Goal: Task Accomplishment & Management: Complete application form

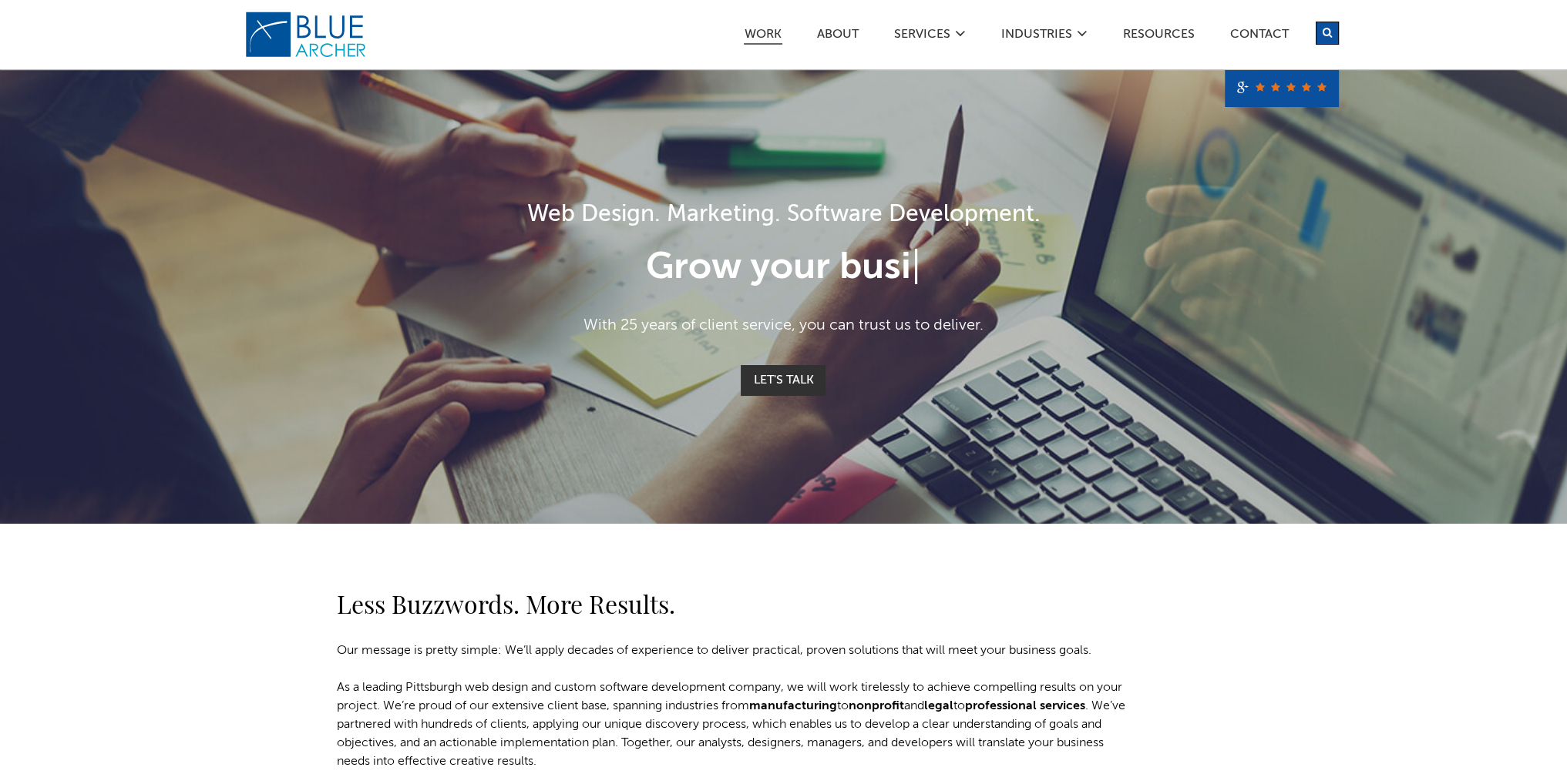
click at [763, 32] on link "Work" at bounding box center [763, 36] width 38 height 16
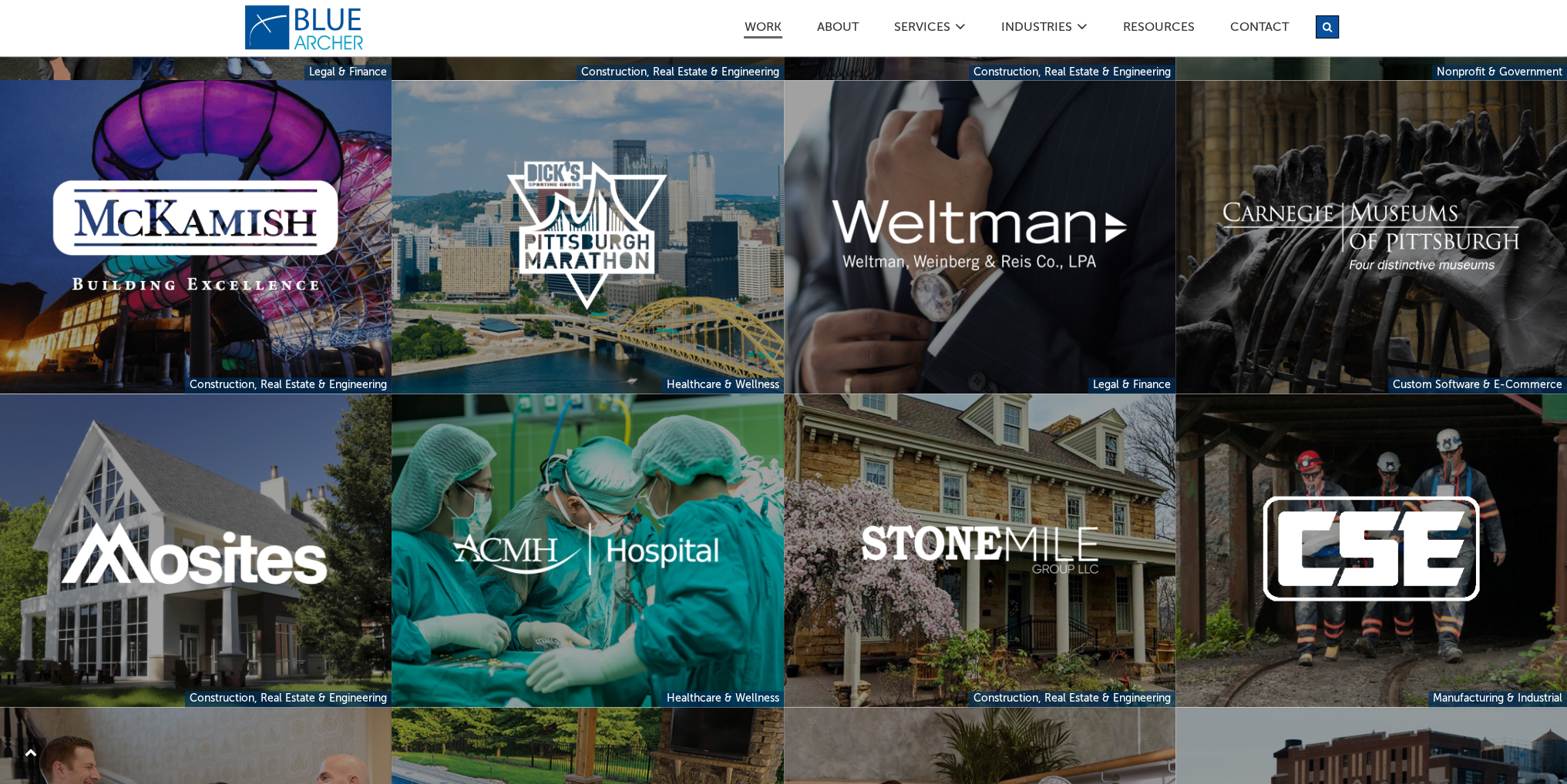
scroll to position [2928, 0]
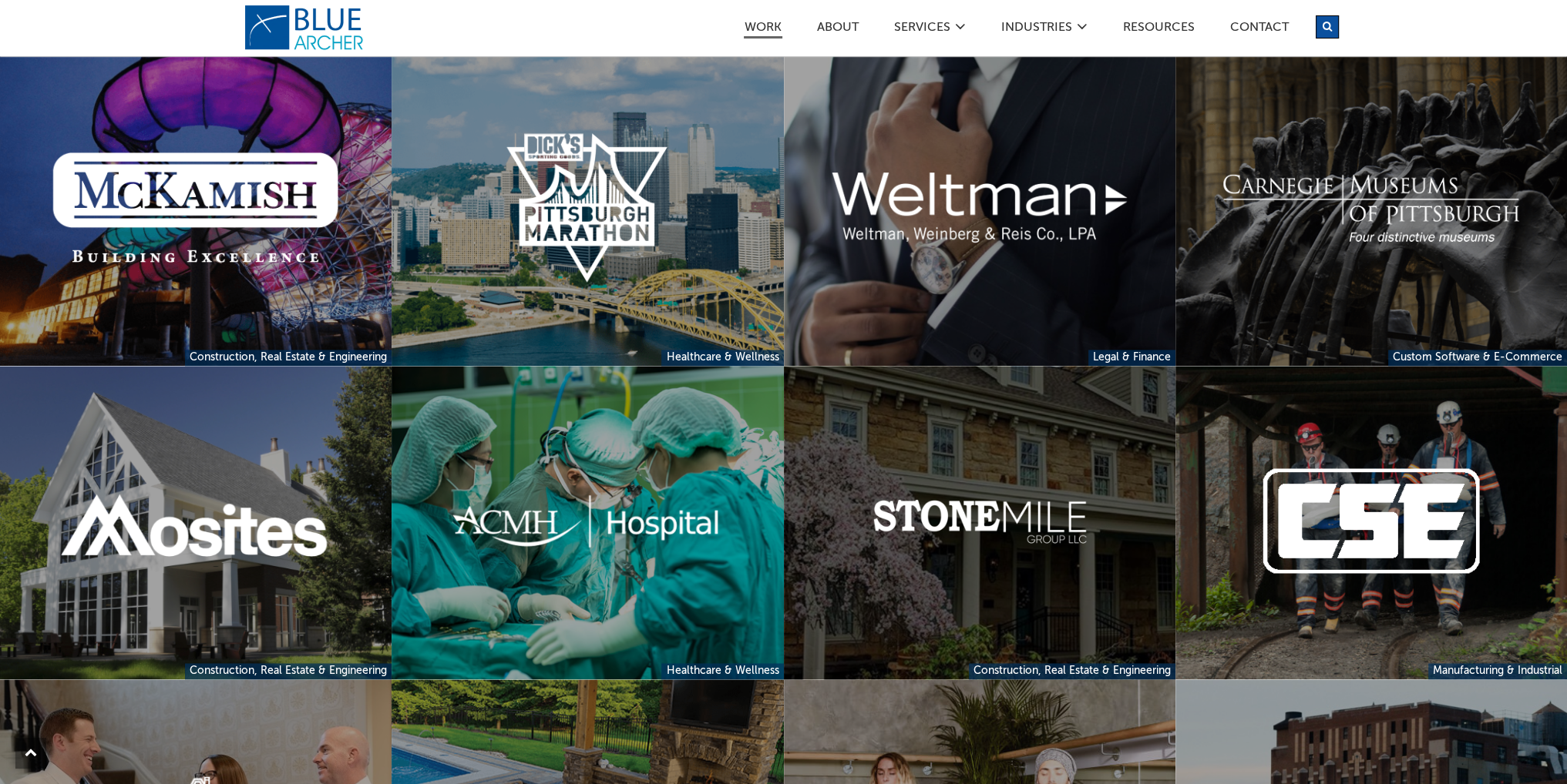
click at [1027, 517] on link at bounding box center [980, 523] width 391 height 314
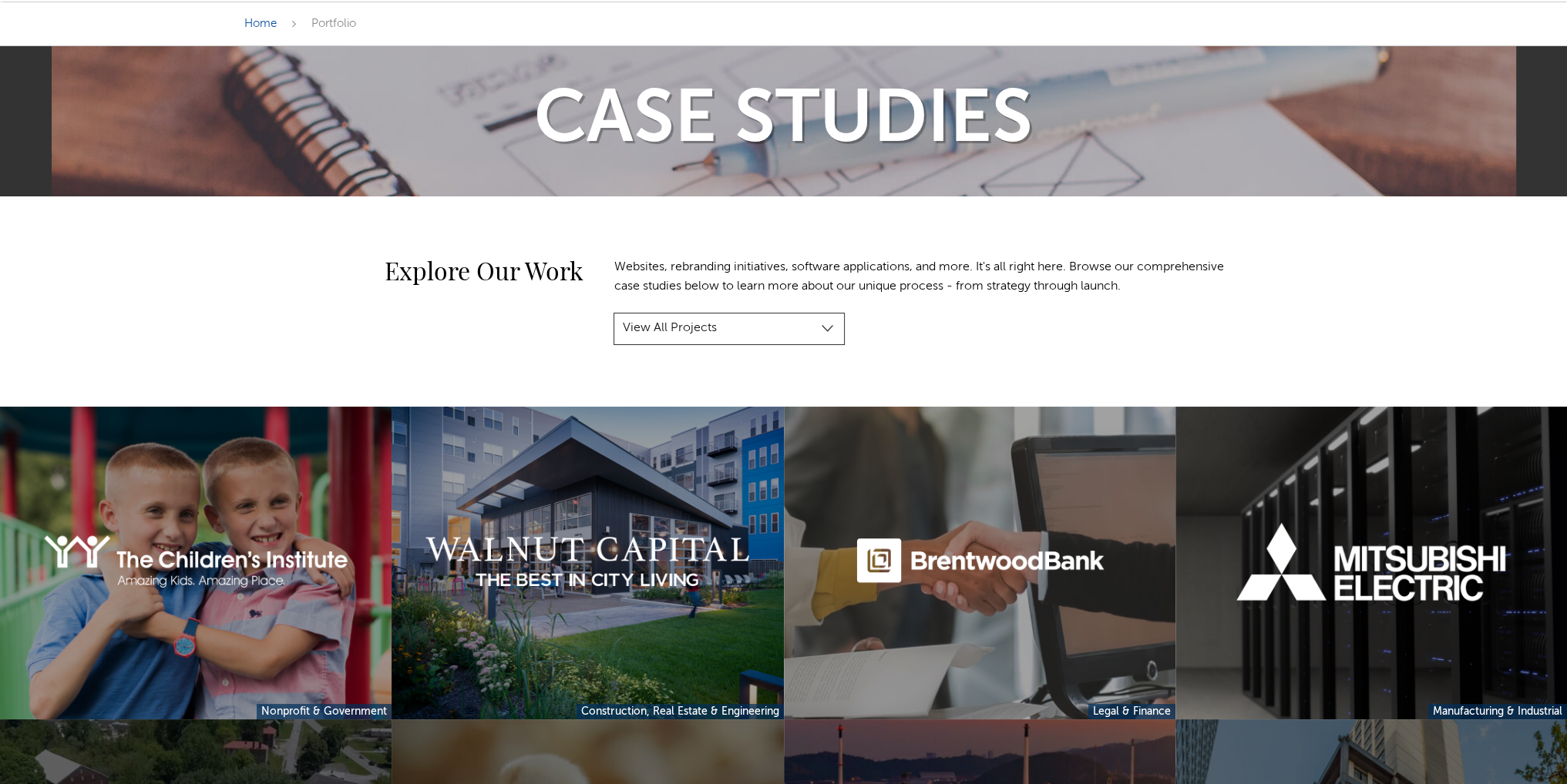
scroll to position [0, 0]
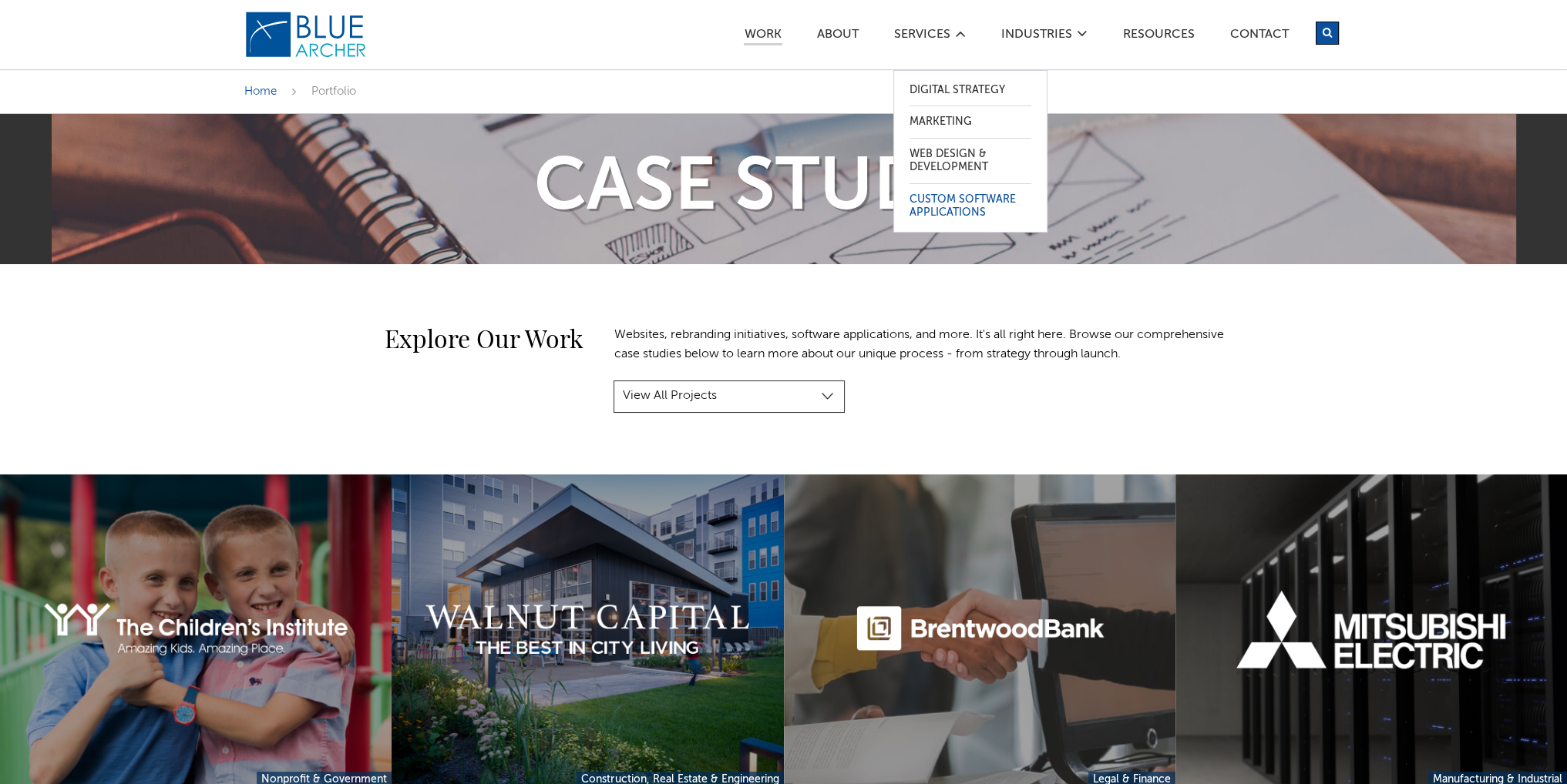
click at [957, 198] on link "Custom Software Applications" at bounding box center [971, 206] width 122 height 44
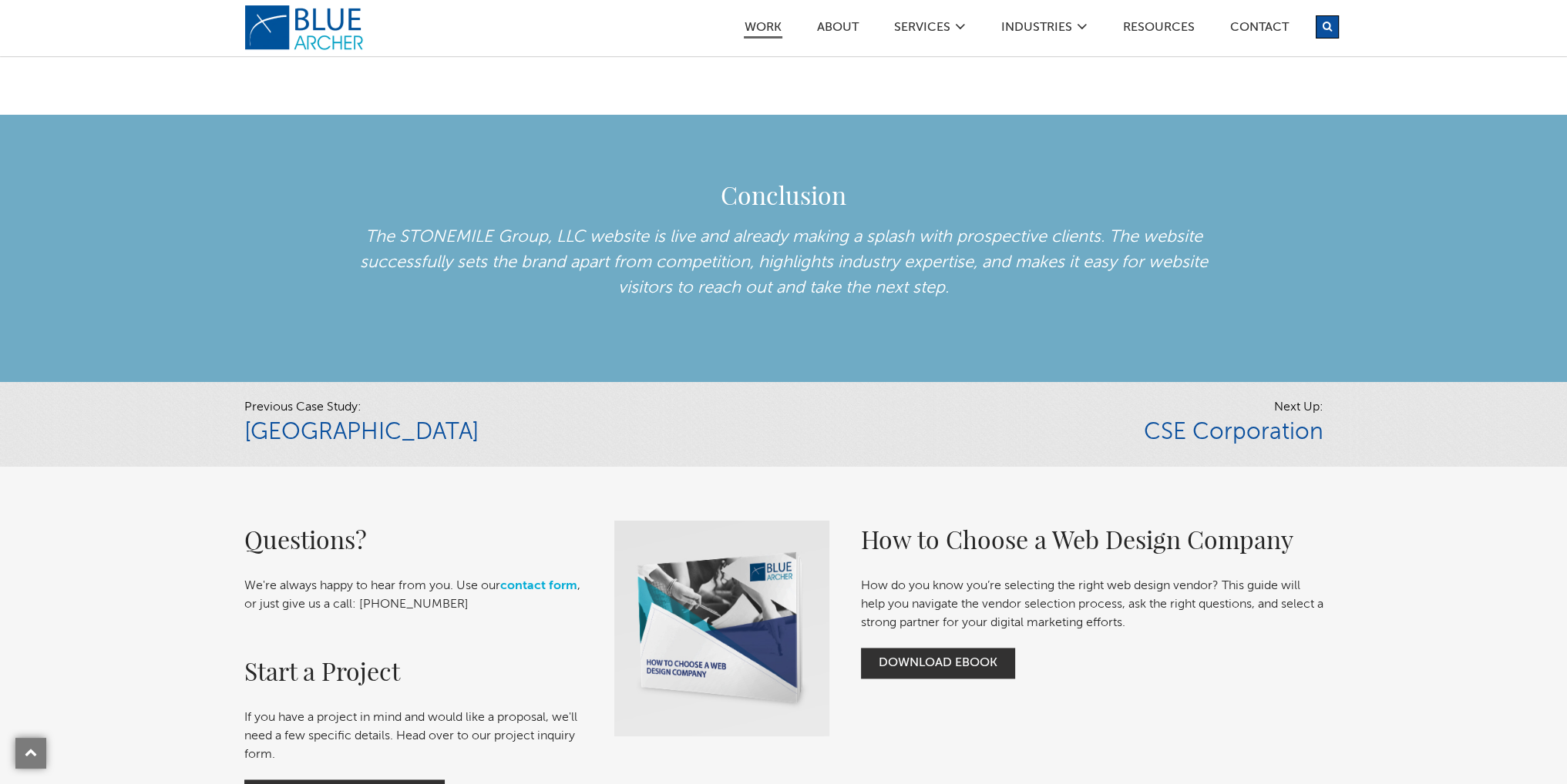
scroll to position [2774, 0]
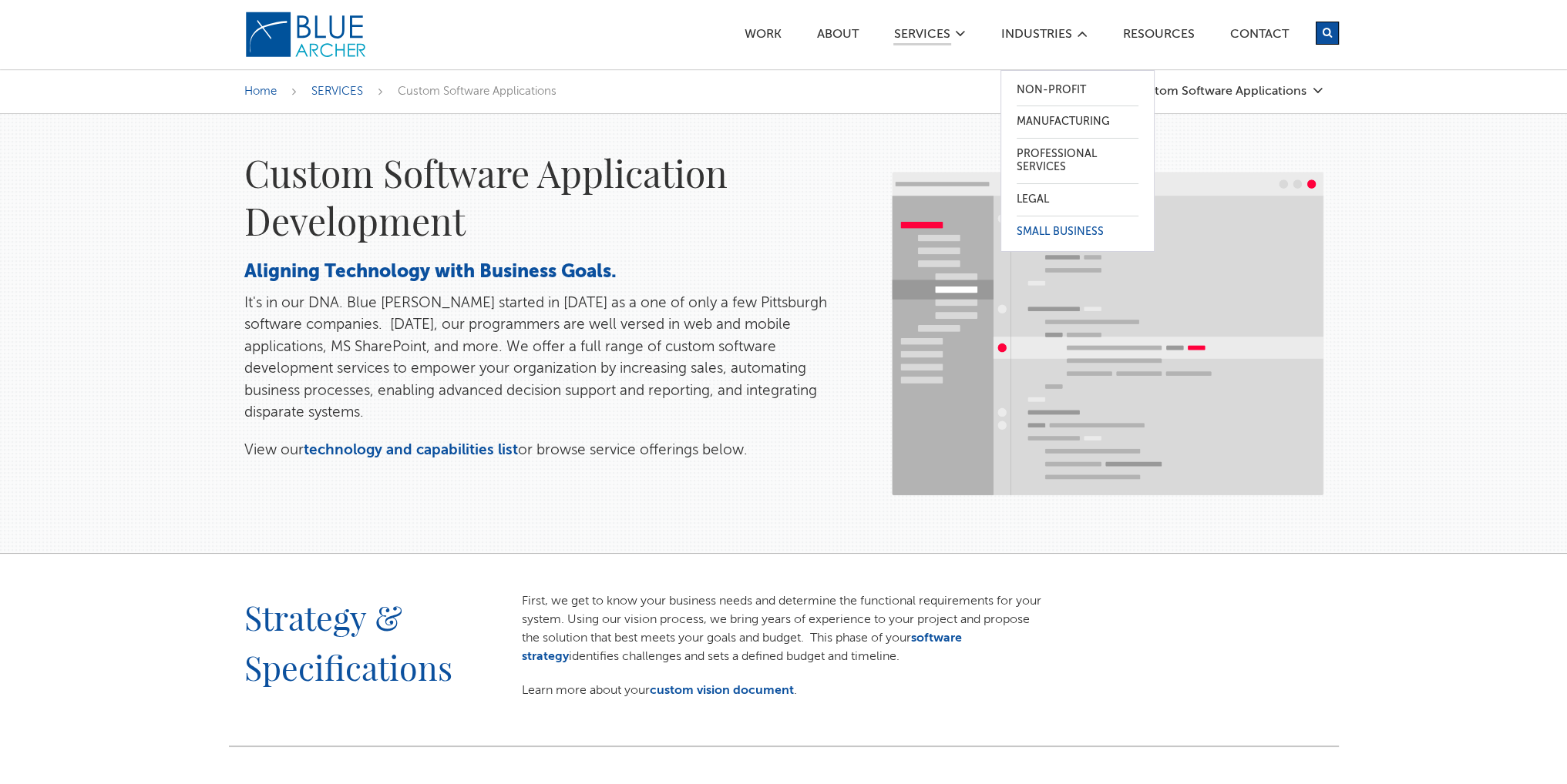
click at [1077, 230] on link "Small Business" at bounding box center [1078, 232] width 122 height 32
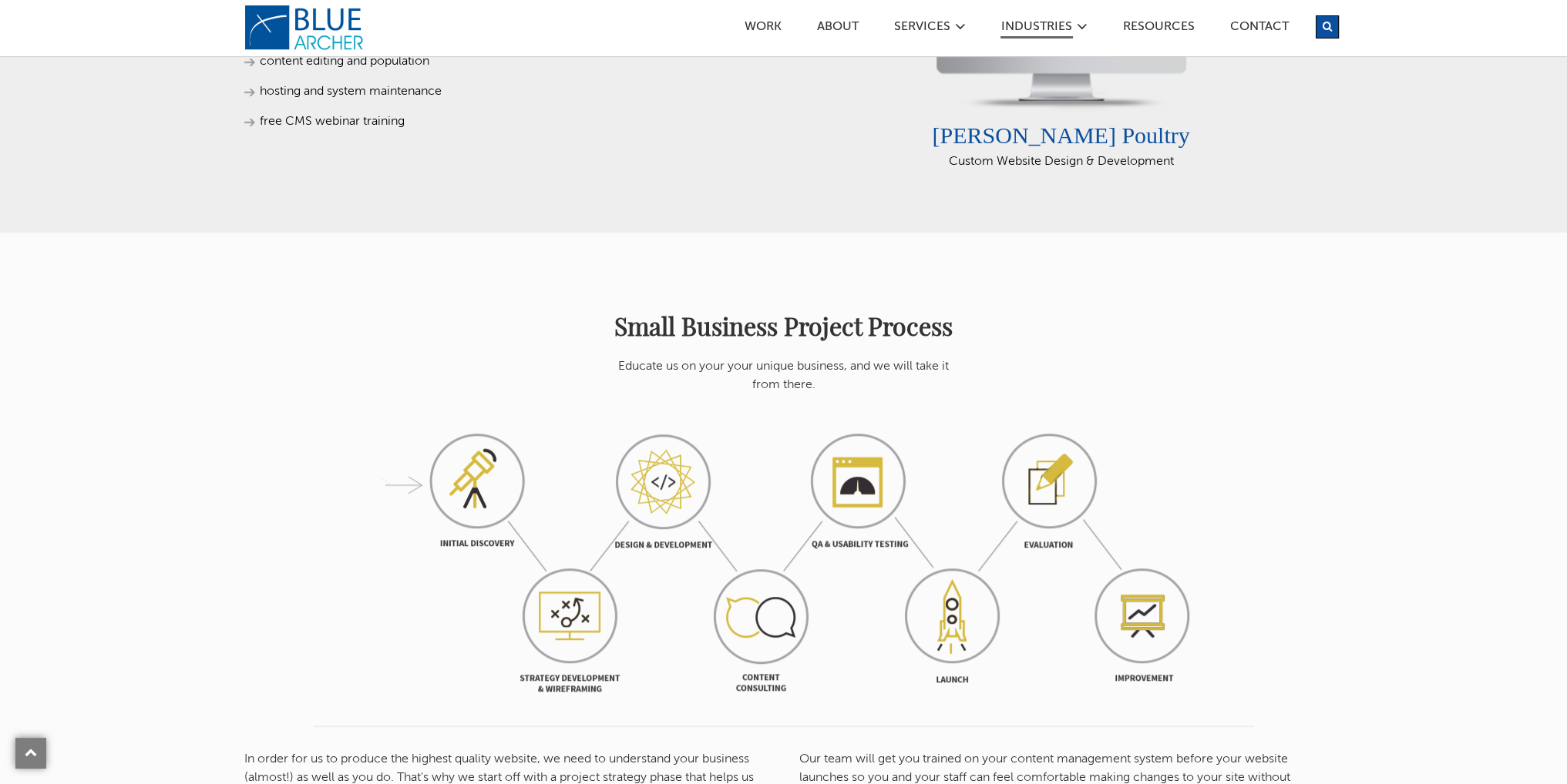
scroll to position [1079, 0]
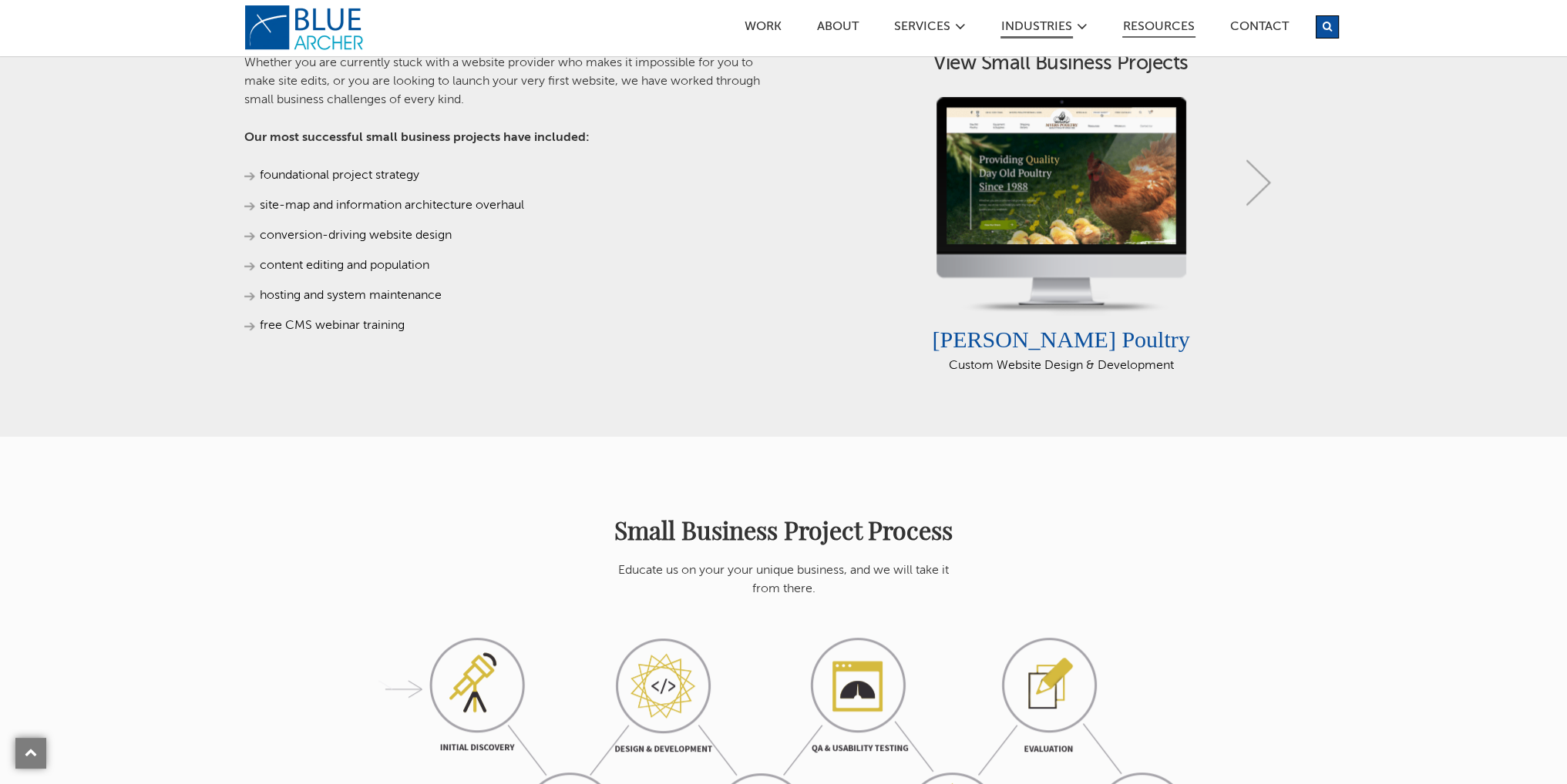
click at [1178, 29] on link "Resources" at bounding box center [1158, 30] width 74 height 16
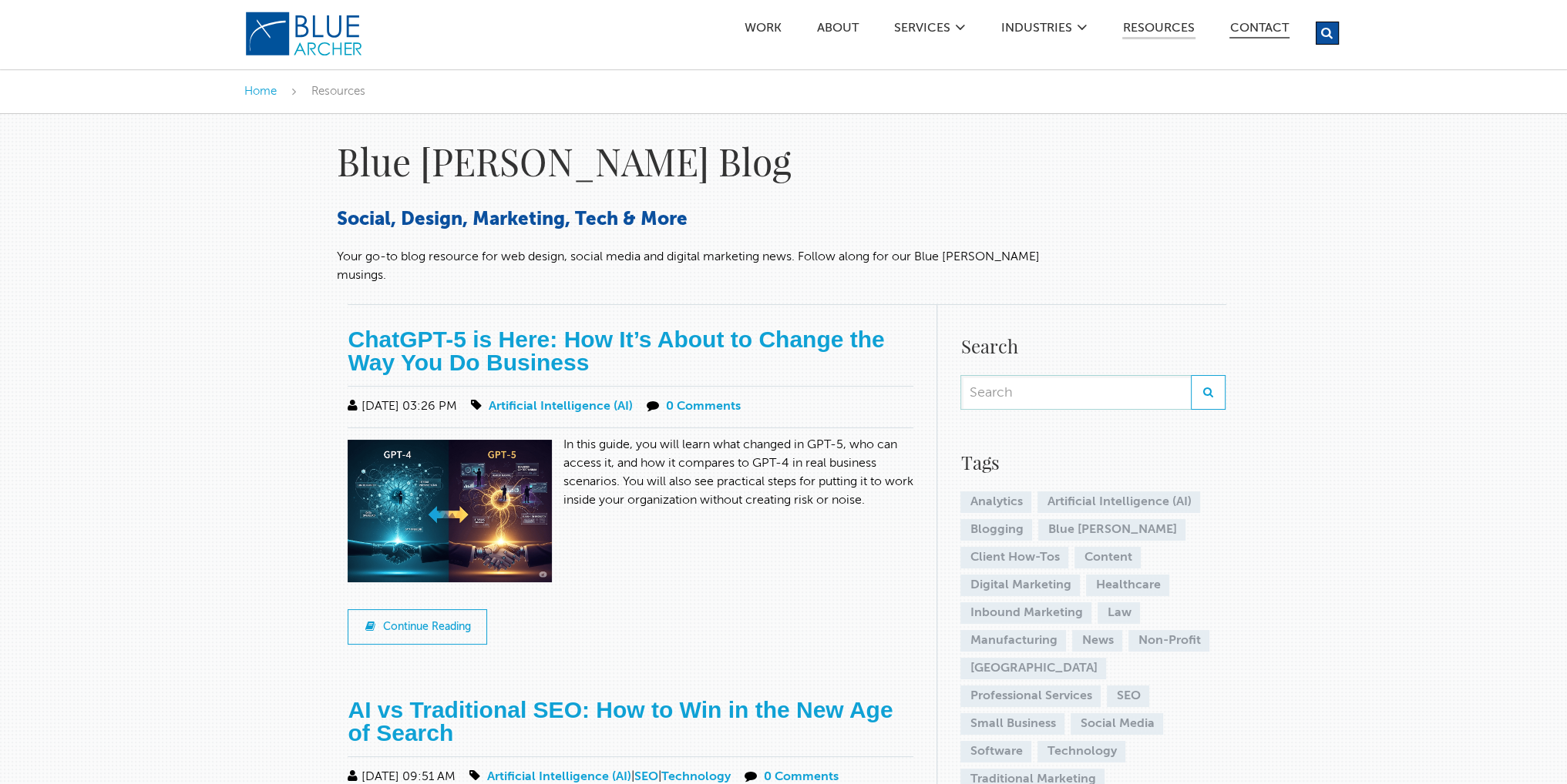
click at [1246, 28] on link "Contact" at bounding box center [1259, 31] width 60 height 16
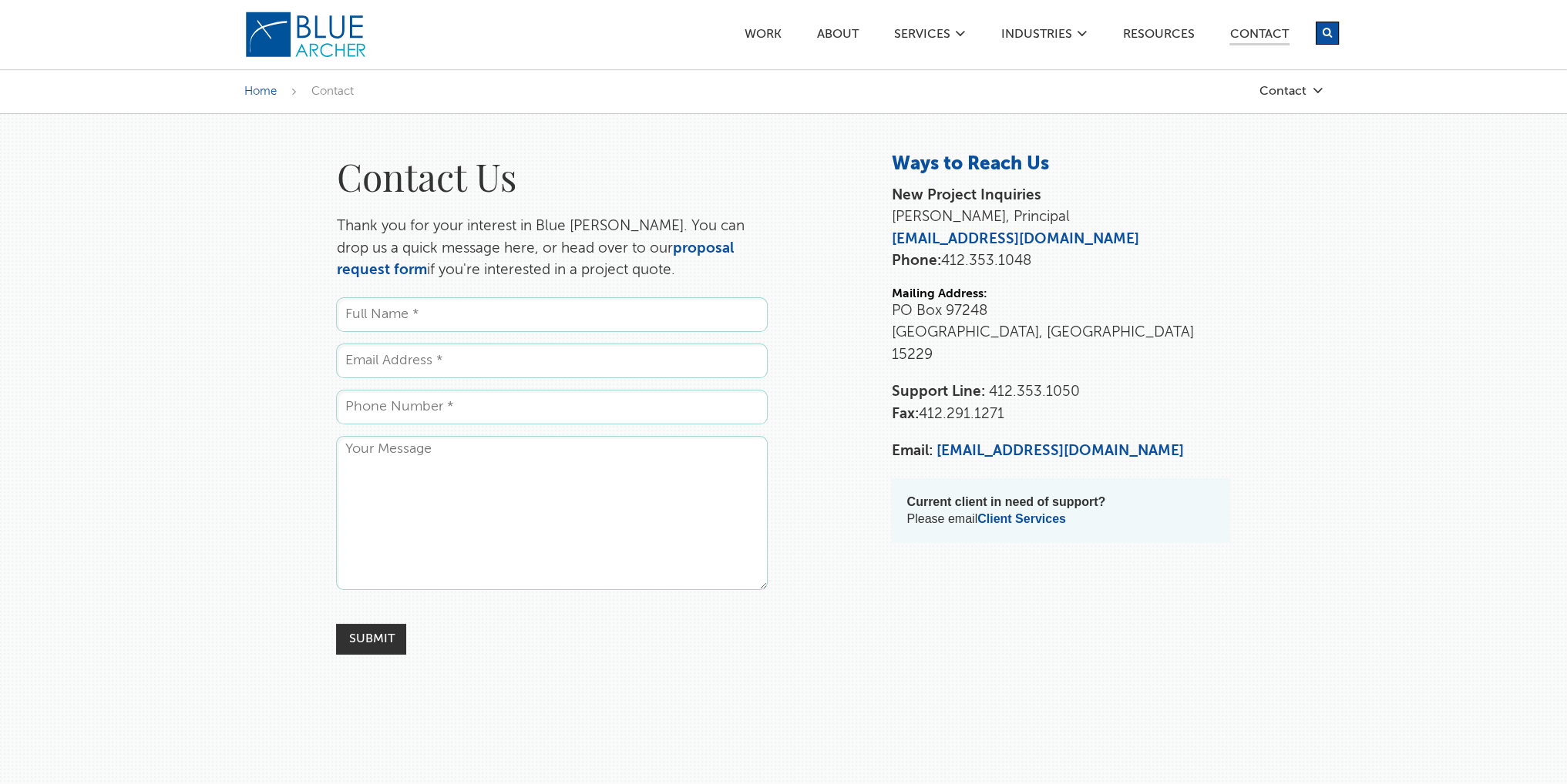
click at [456, 323] on input "Name *" at bounding box center [551, 315] width 431 height 34
type input "B"
type input "[PERSON_NAME]"
type input "b.kinger@triplecrownpgh.com"
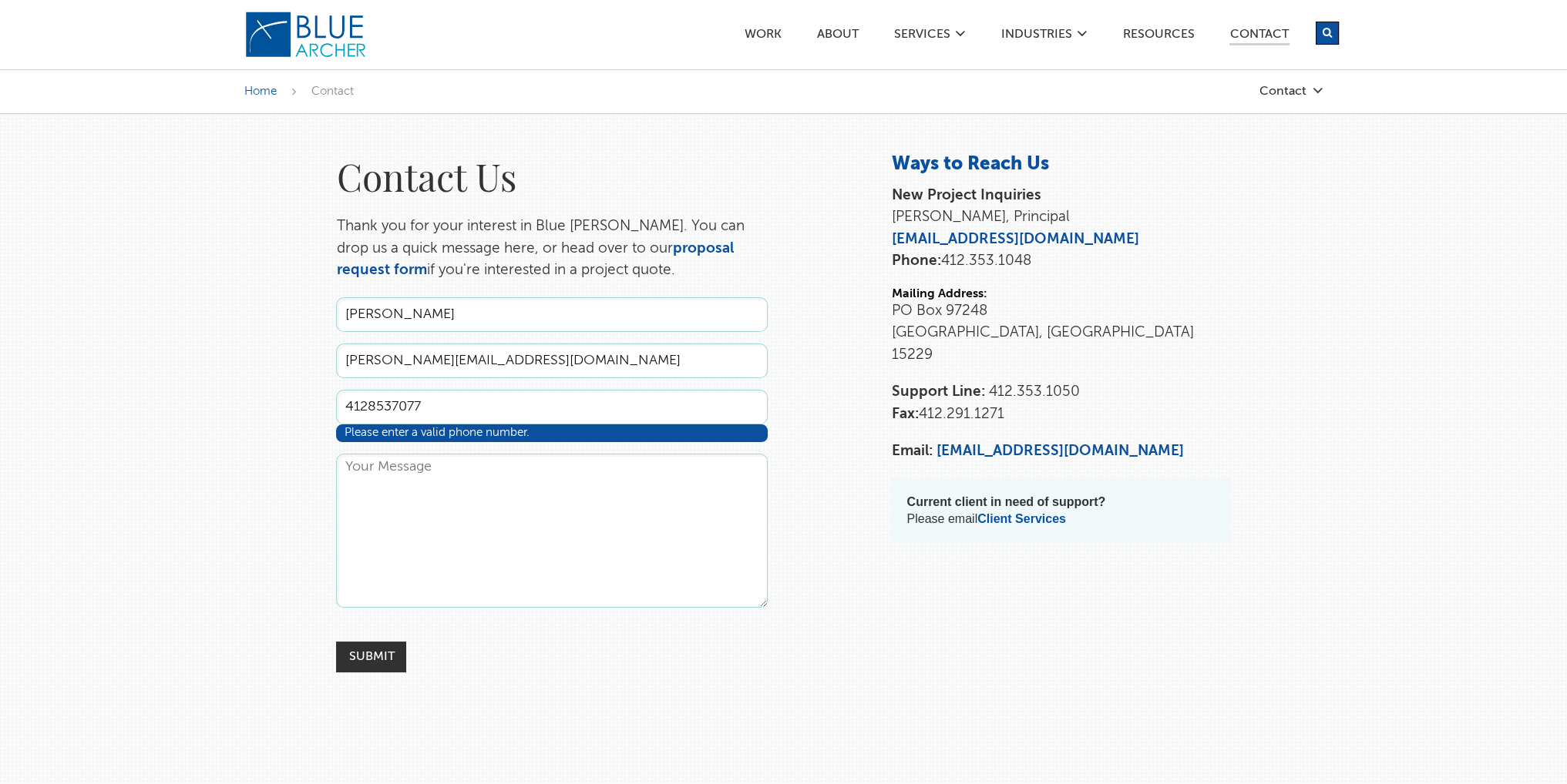
type input "4128537077"
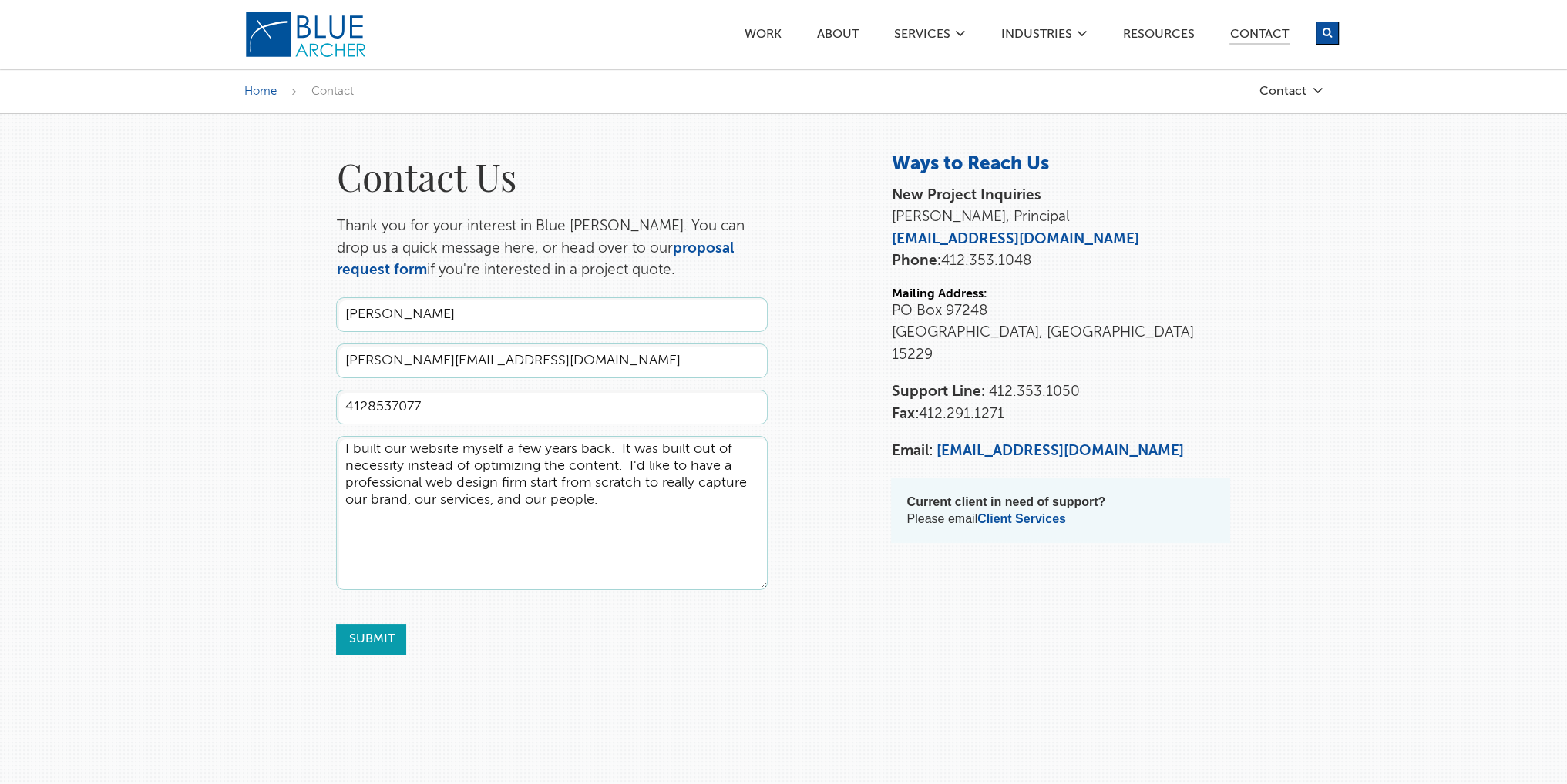
type textarea "I built our website myself a few years back. It was built out of necessity inst…"
click at [376, 644] on input "Submit" at bounding box center [370, 640] width 70 height 31
